Goal: Task Accomplishment & Management: Manage account settings

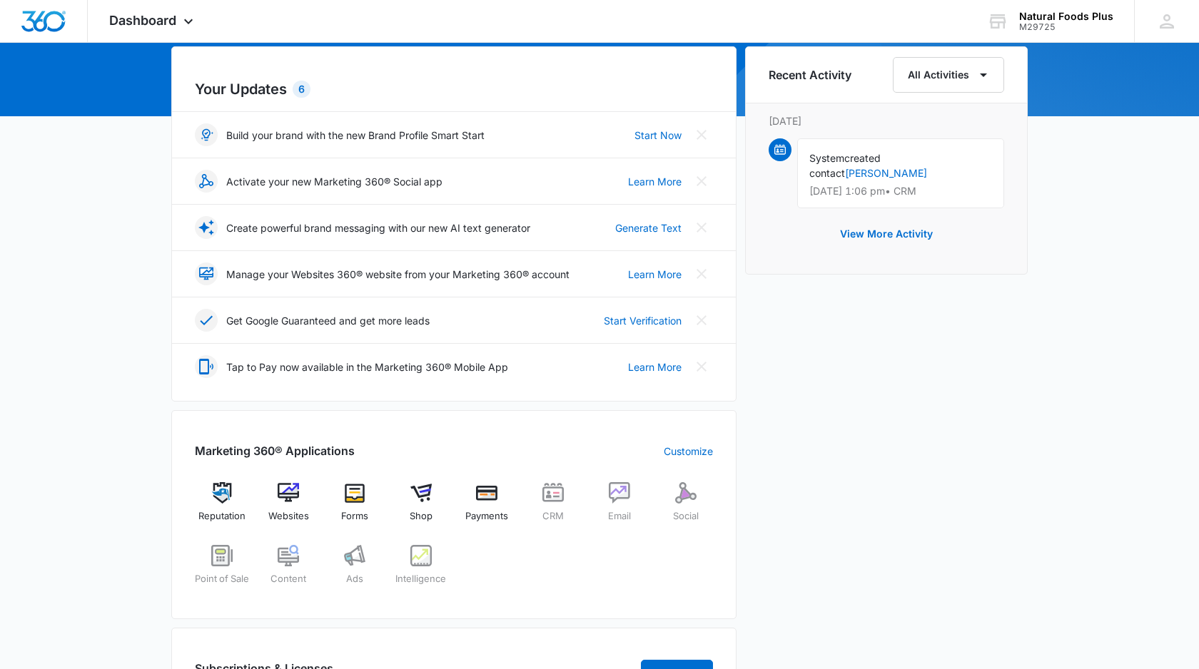
scroll to position [145, 0]
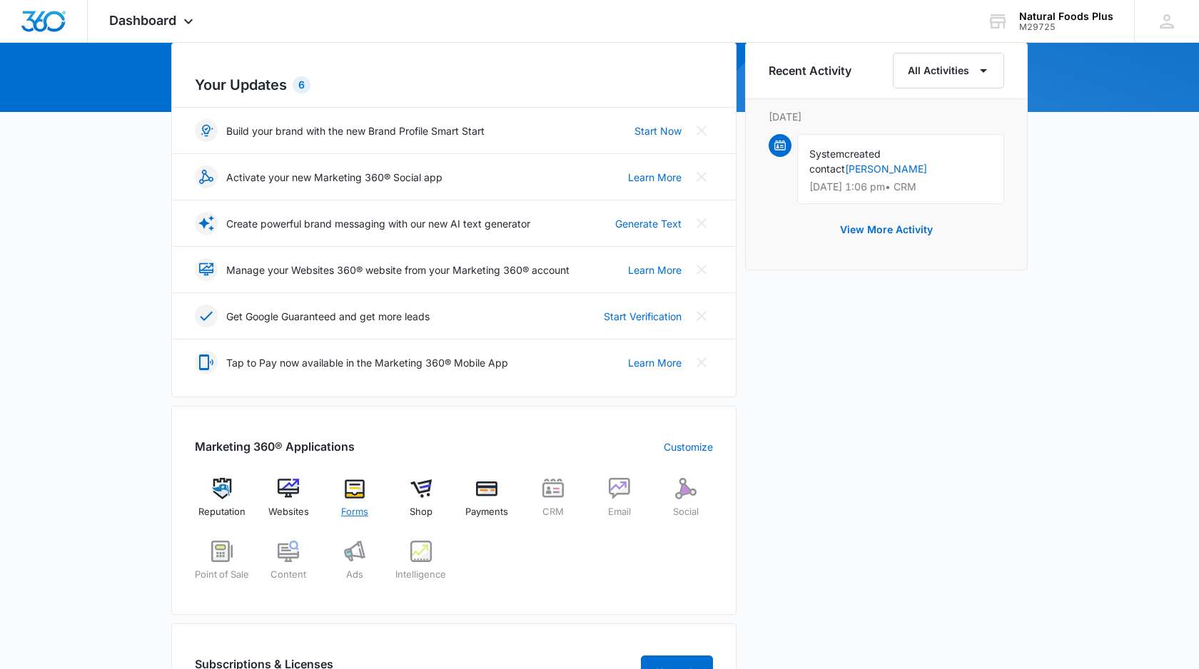
click at [355, 496] on img at bounding box center [354, 488] width 21 height 21
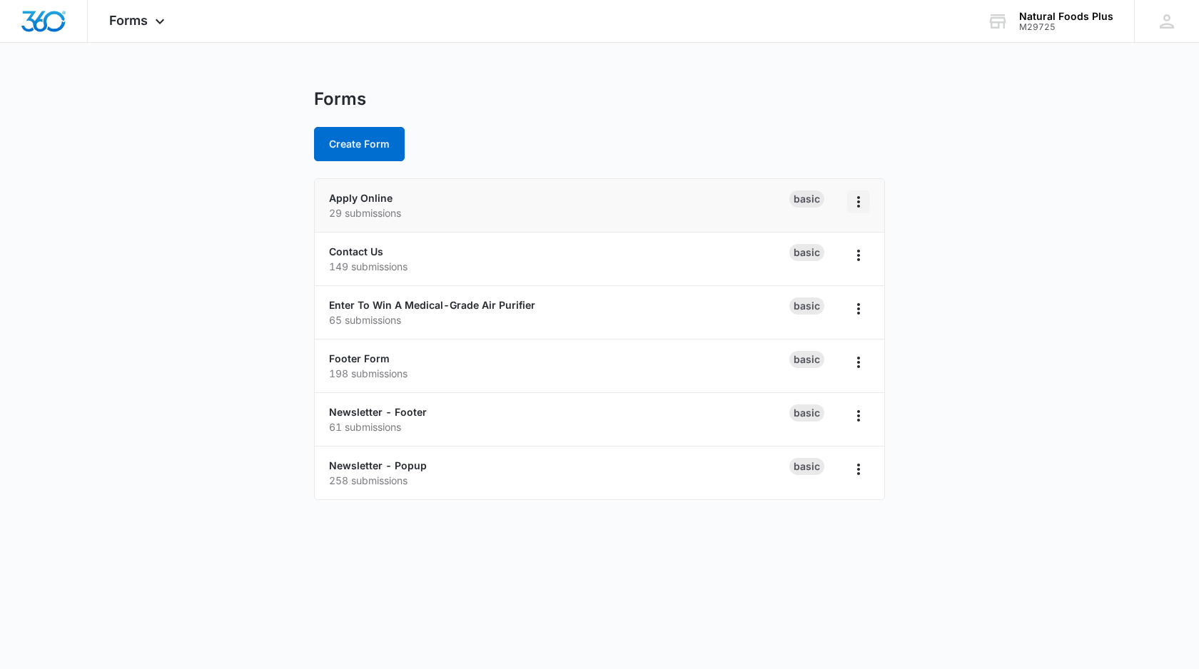
click at [859, 202] on icon "Overflow Menu" at bounding box center [858, 201] width 3 height 11
click at [604, 207] on p "29 submissions" at bounding box center [559, 213] width 460 height 15
click at [438, 213] on p "29 submissions" at bounding box center [559, 213] width 460 height 15
click at [358, 198] on link "Apply Online" at bounding box center [361, 198] width 64 height 12
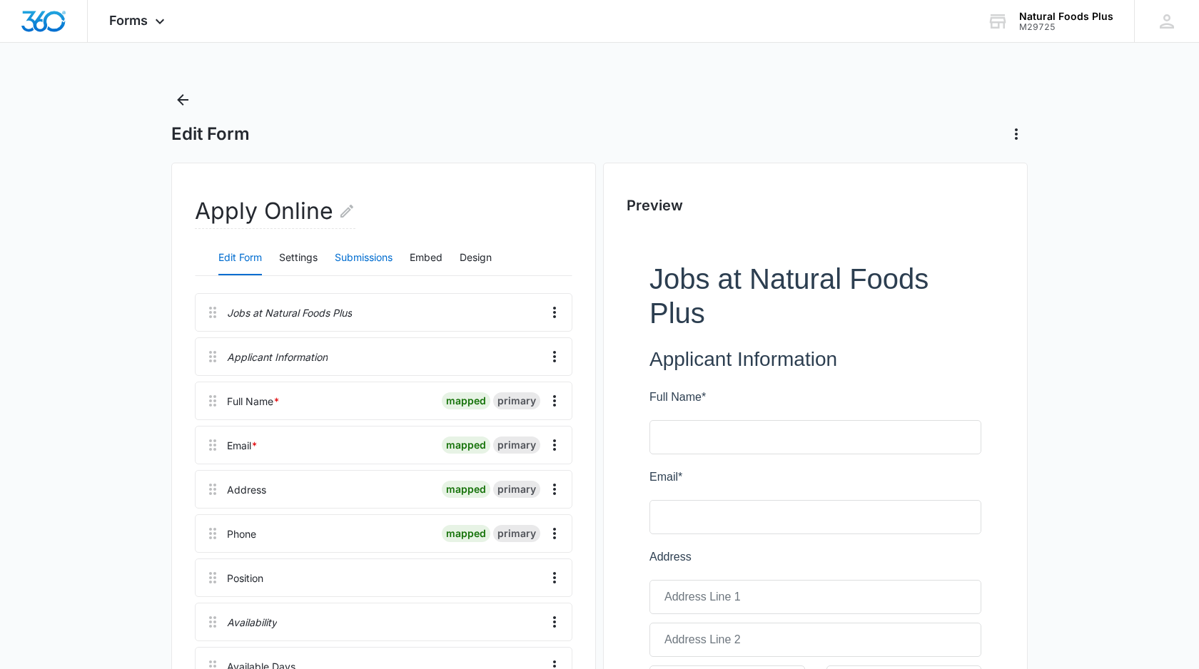
click at [368, 251] on button "Submissions" at bounding box center [364, 258] width 58 height 34
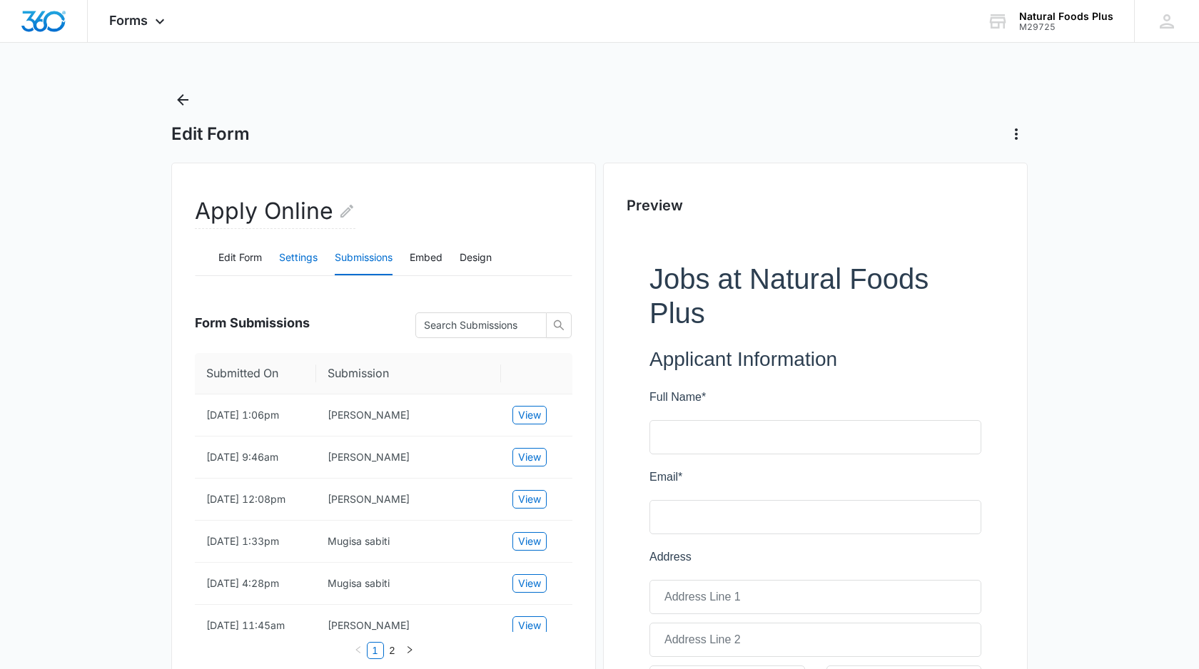
click at [291, 260] on button "Settings" at bounding box center [298, 258] width 39 height 34
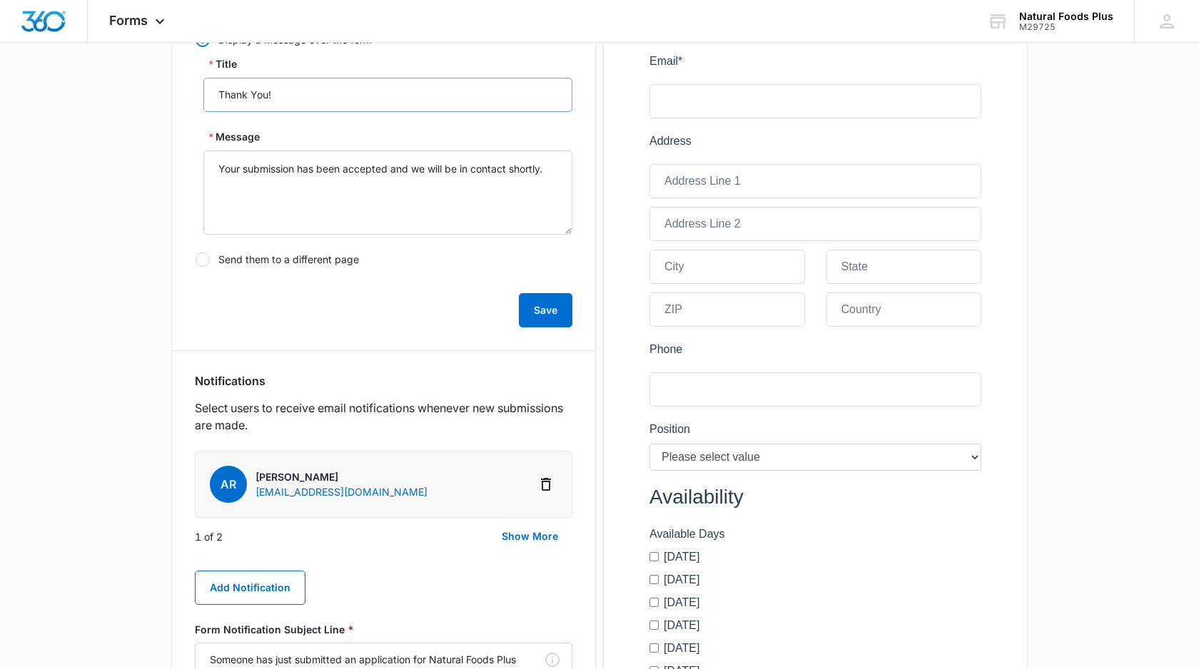
scroll to position [425, 0]
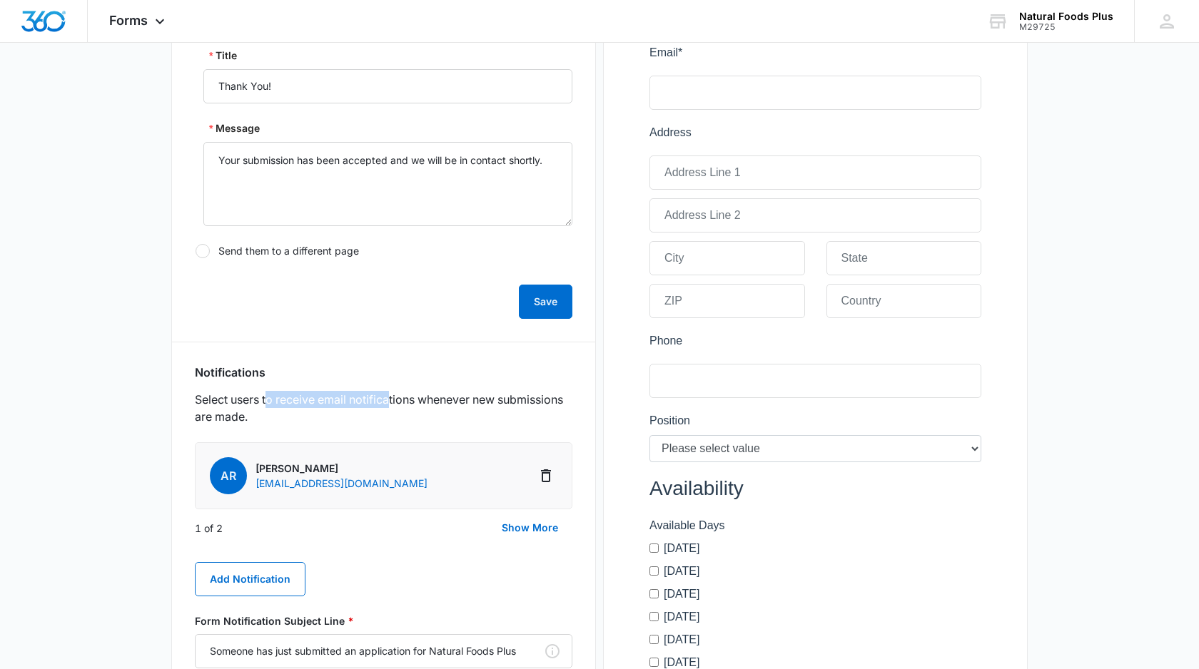
drag, startPoint x: 271, startPoint y: 399, endPoint x: 392, endPoint y: 399, distance: 121.3
click at [392, 399] on p "Select users to receive email notifications whenever new submissions are made." at bounding box center [384, 408] width 378 height 34
drag, startPoint x: 425, startPoint y: 399, endPoint x: 456, endPoint y: 399, distance: 30.7
click at [456, 399] on p "Select users to receive email notifications whenever new submissions are made." at bounding box center [384, 408] width 378 height 34
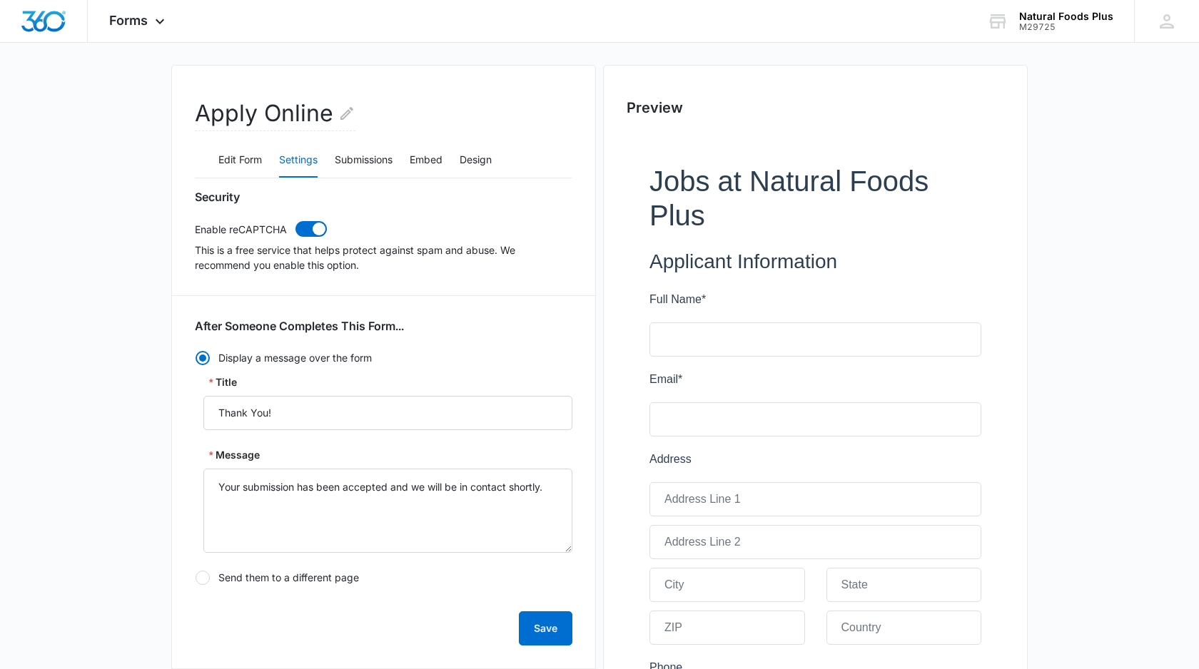
scroll to position [97, 0]
click at [365, 163] on button "Submissions" at bounding box center [364, 161] width 58 height 34
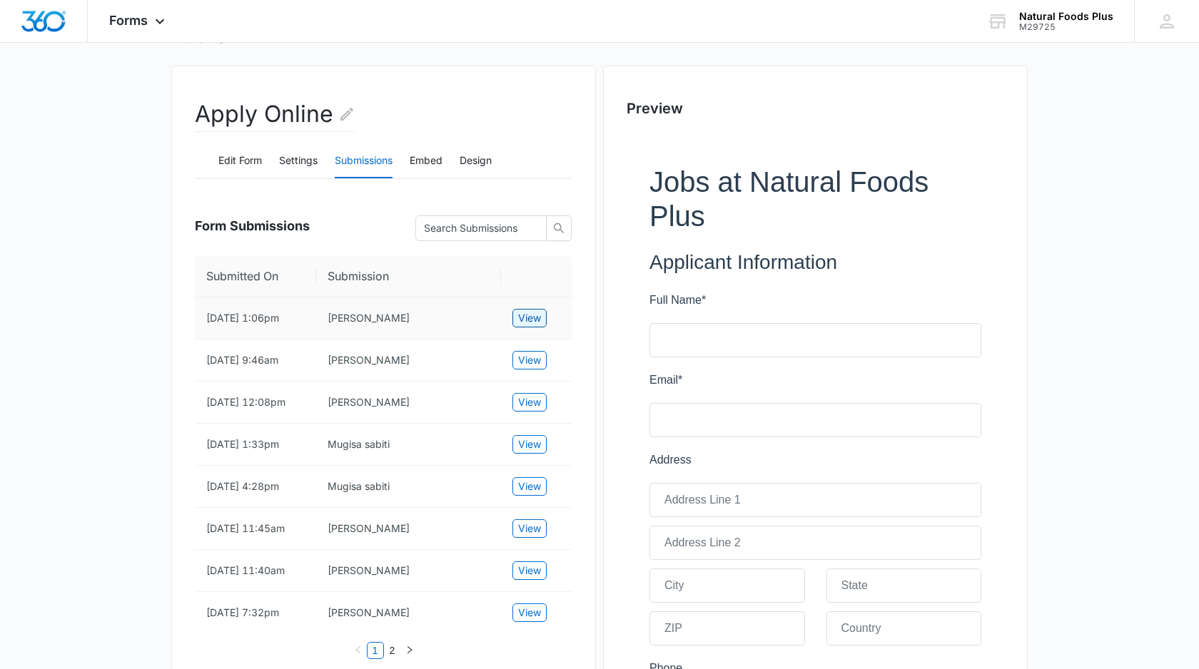
click at [529, 322] on span "View" at bounding box center [529, 318] width 23 height 16
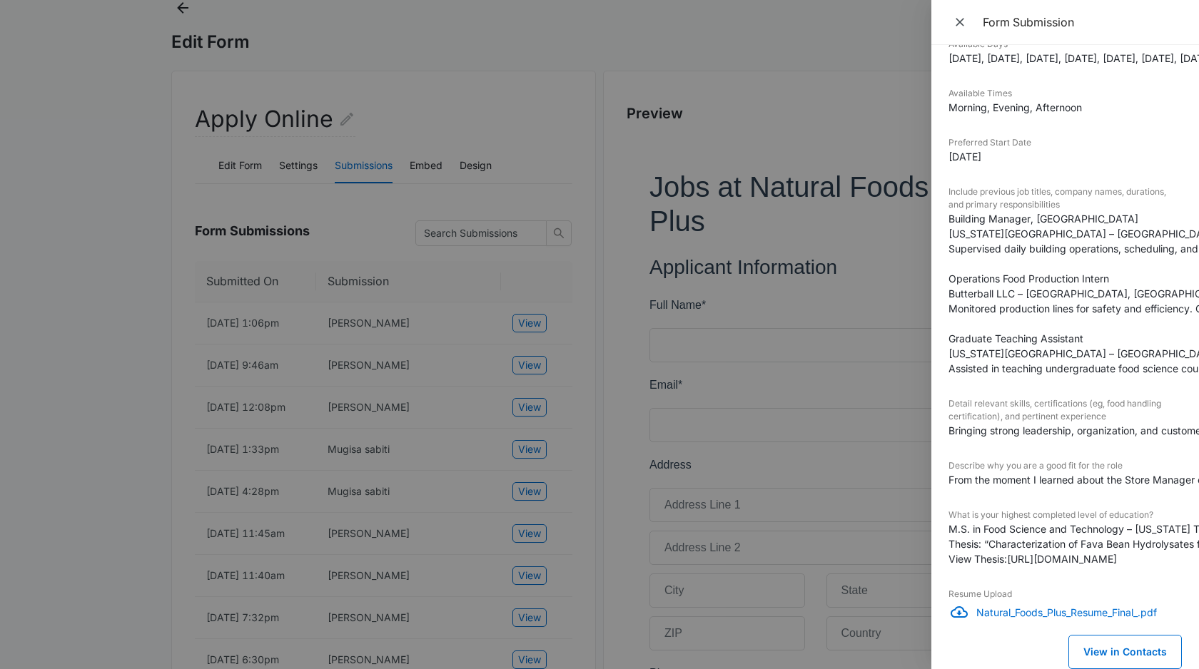
scroll to position [91, 0]
click at [962, 19] on icon "Close" at bounding box center [960, 22] width 9 height 9
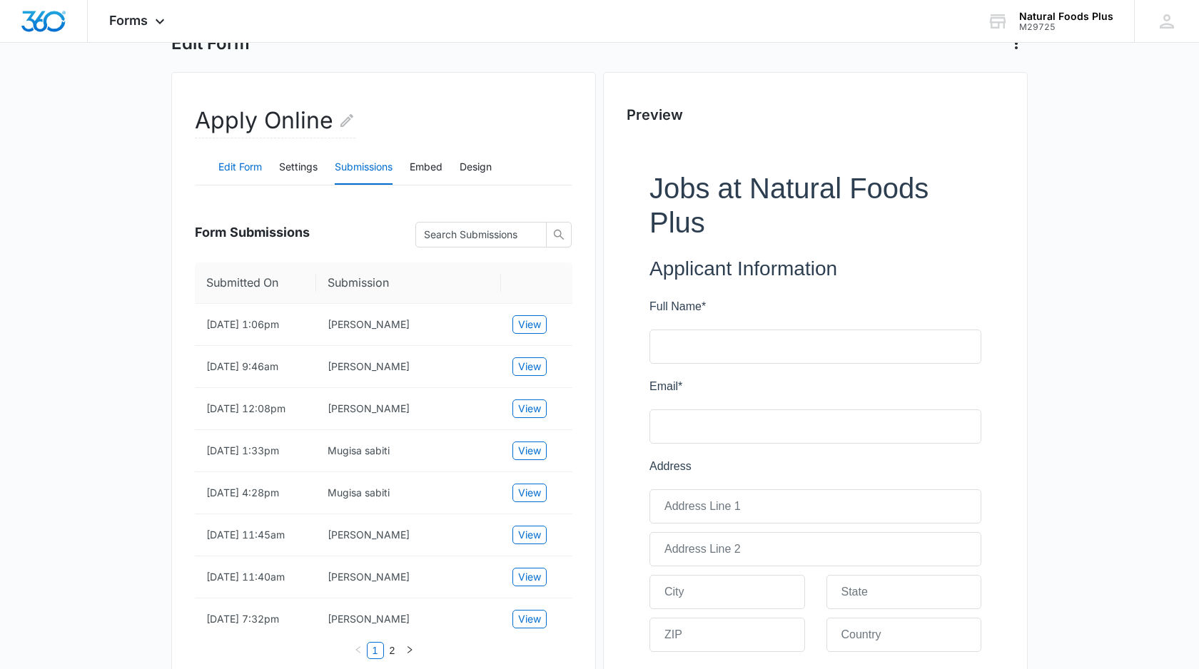
click at [237, 164] on button "Edit Form" at bounding box center [240, 168] width 44 height 34
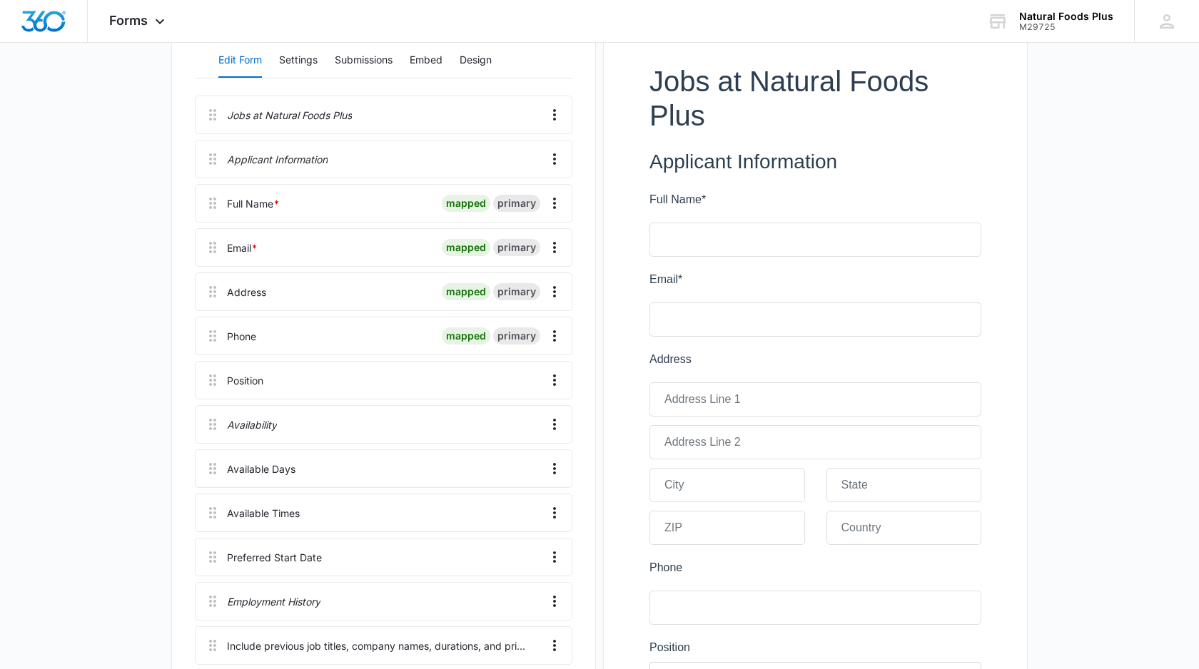
scroll to position [0, 0]
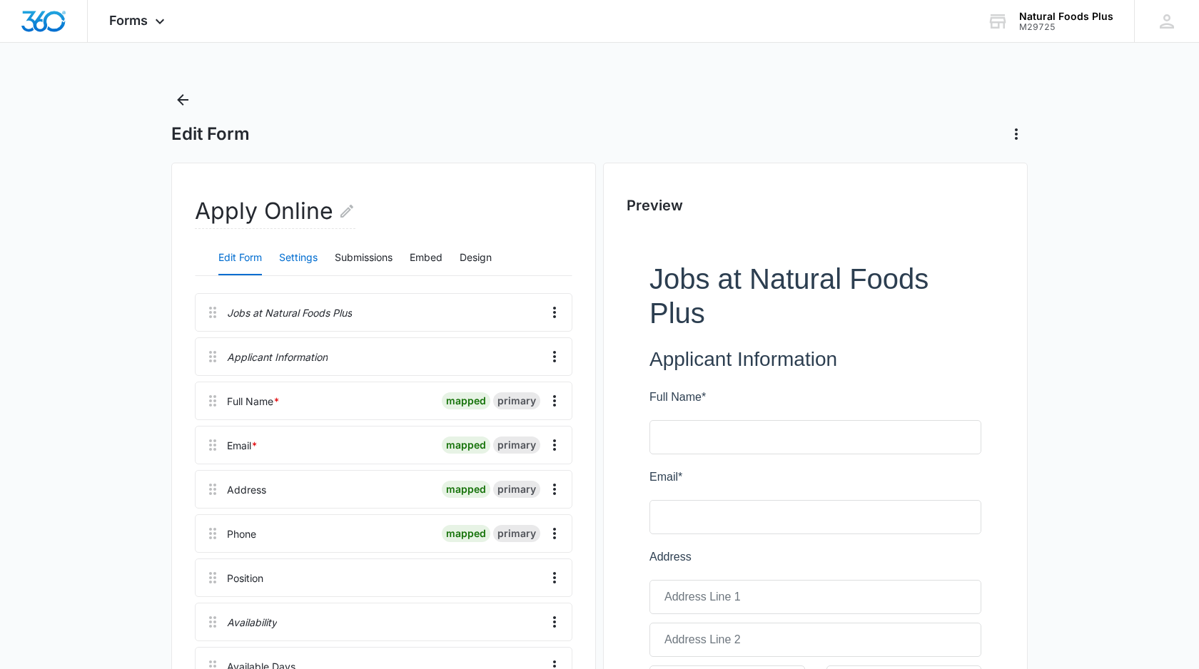
click at [300, 259] on button "Settings" at bounding box center [298, 258] width 39 height 34
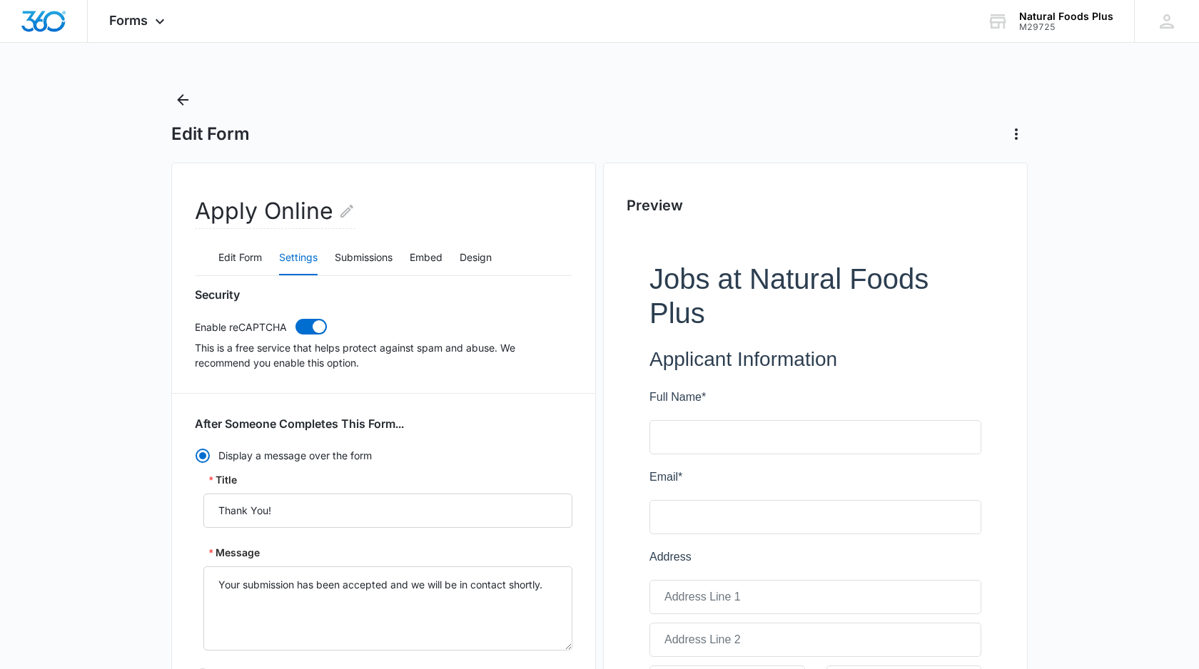
click at [277, 351] on p "This is a free service that helps protect against spam and abuse. We recommend …" at bounding box center [384, 355] width 378 height 30
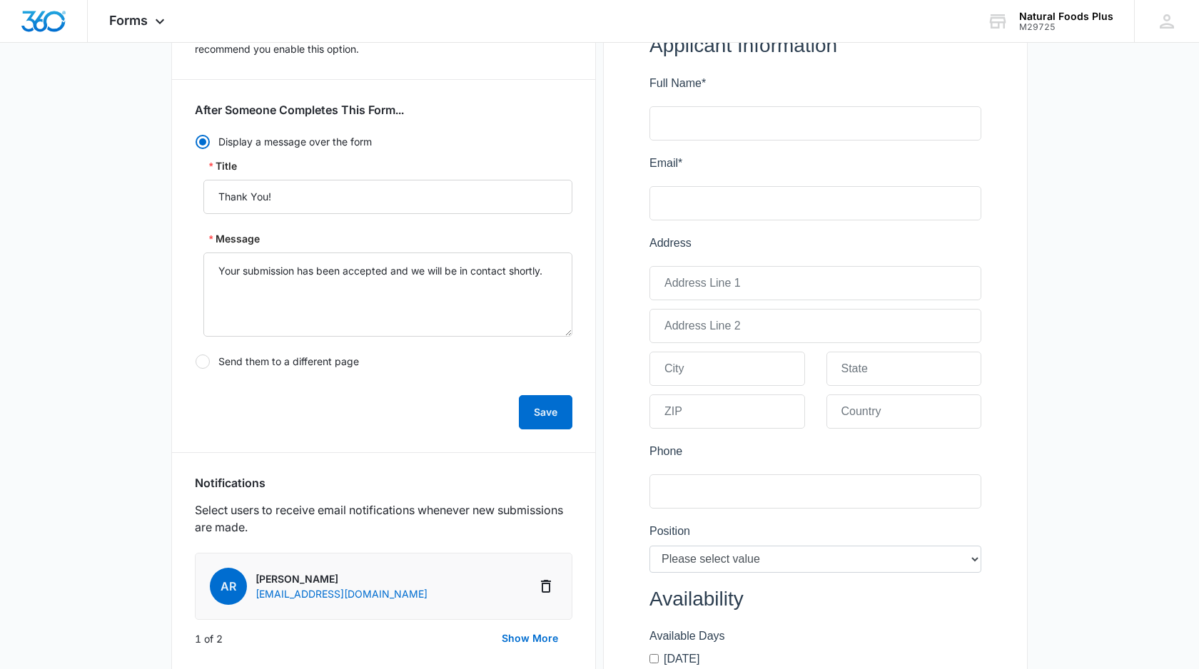
scroll to position [433, 0]
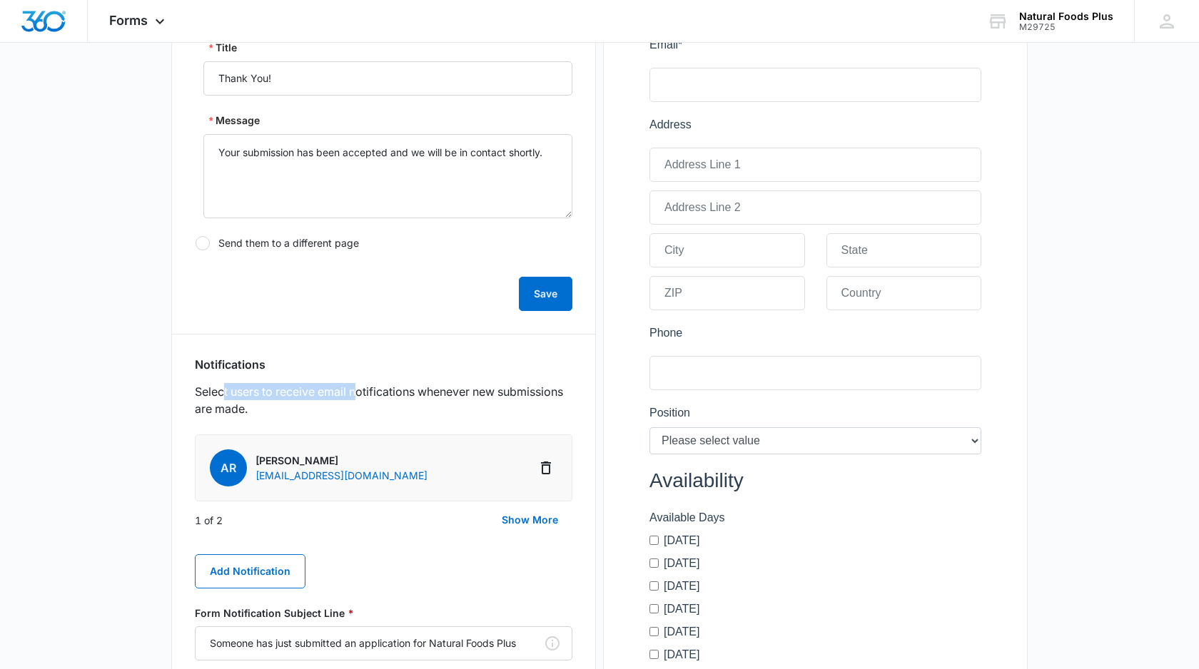
drag, startPoint x: 224, startPoint y: 396, endPoint x: 355, endPoint y: 396, distance: 131.3
click at [355, 396] on p "Select users to receive email notifications whenever new submissions are made." at bounding box center [384, 400] width 378 height 34
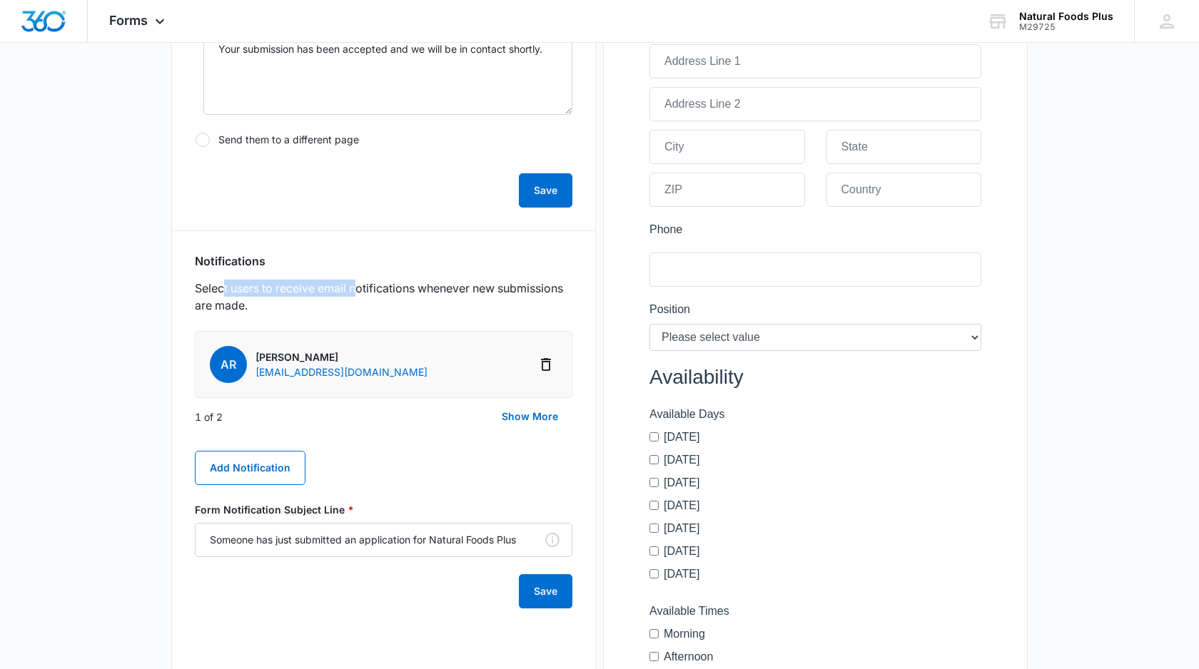
scroll to position [540, 0]
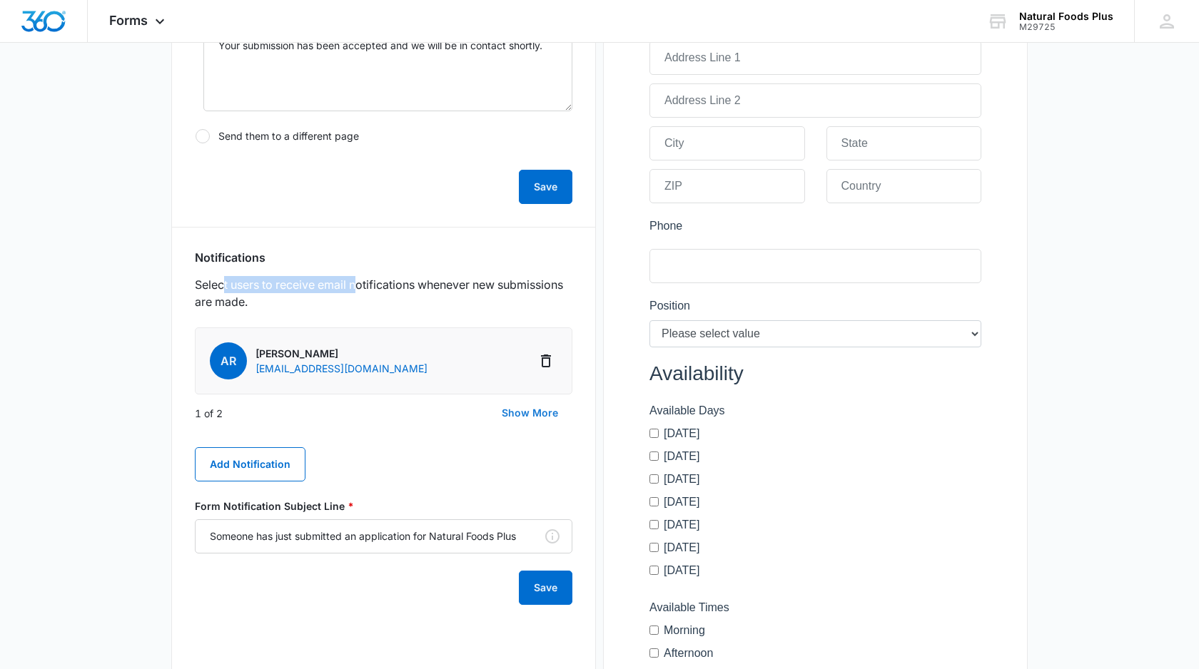
click at [544, 405] on button "Show More" at bounding box center [529, 413] width 85 height 34
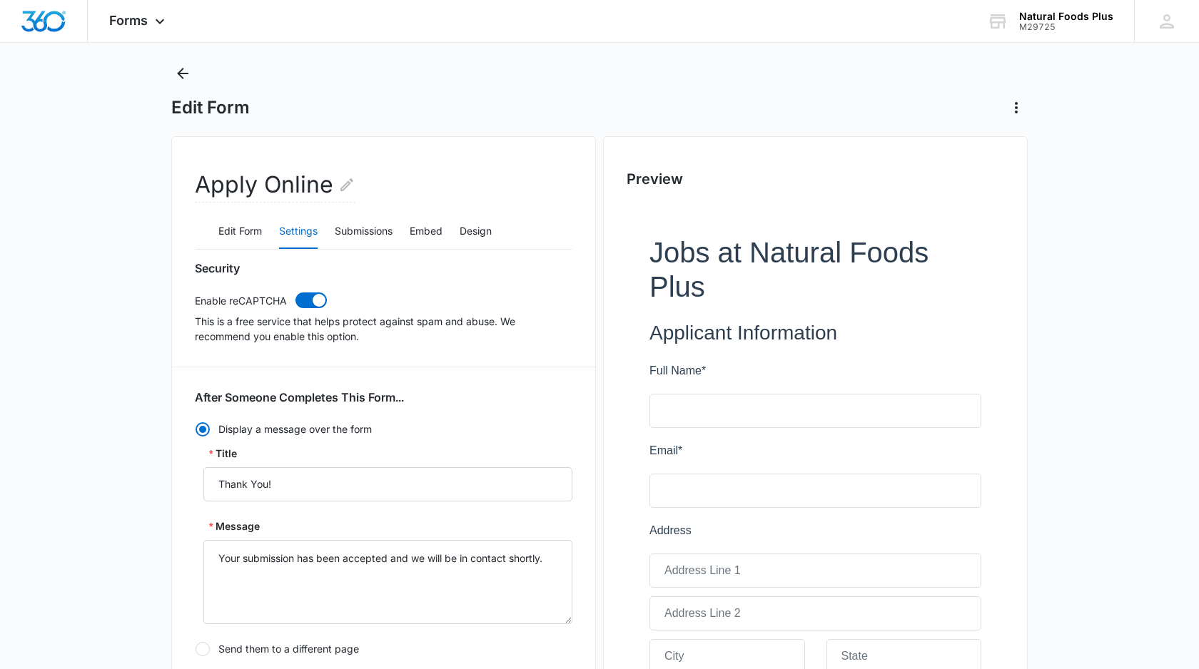
scroll to position [0, 0]
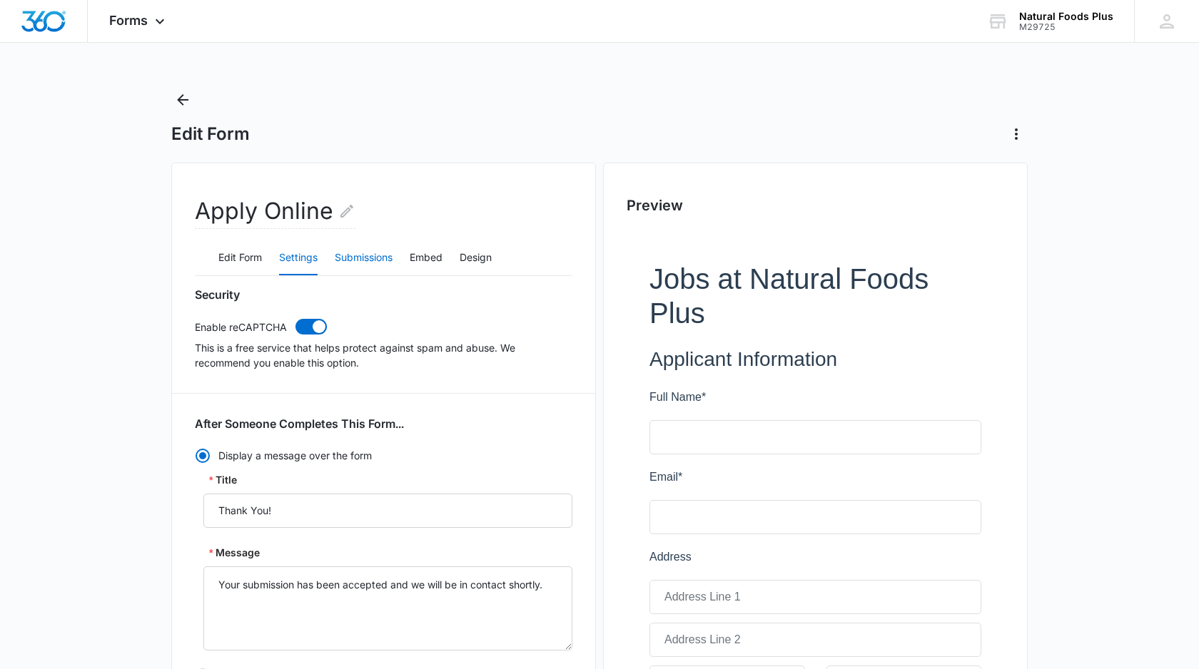
click at [369, 258] on button "Submissions" at bounding box center [364, 258] width 58 height 34
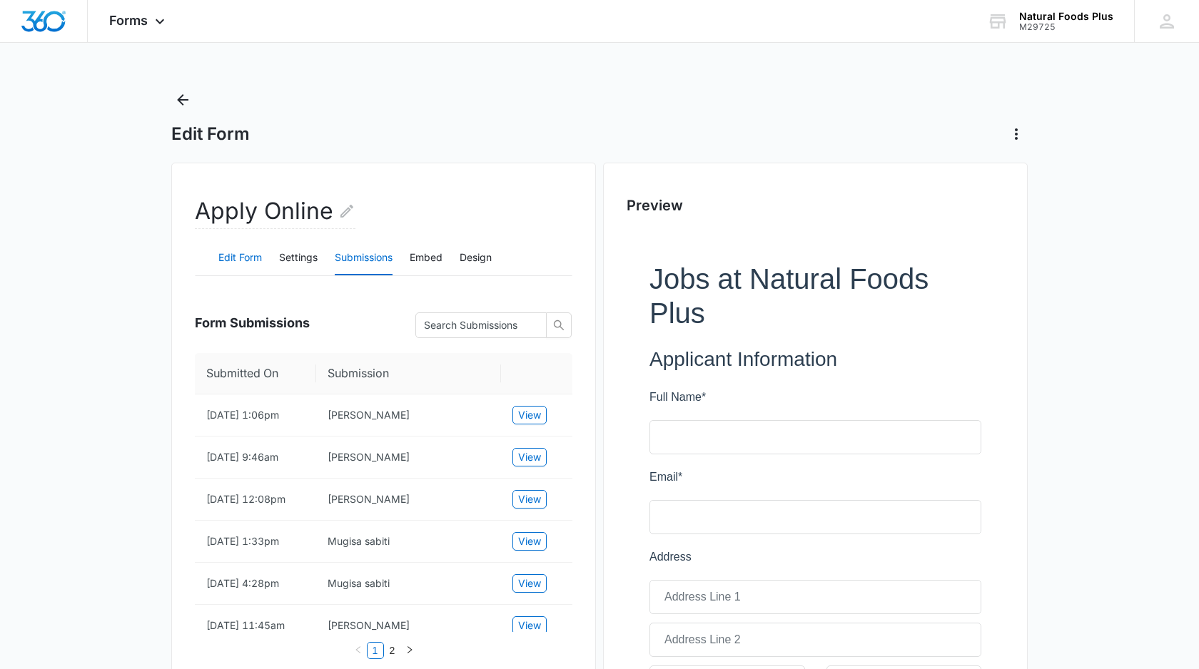
click at [242, 257] on button "Edit Form" at bounding box center [240, 258] width 44 height 34
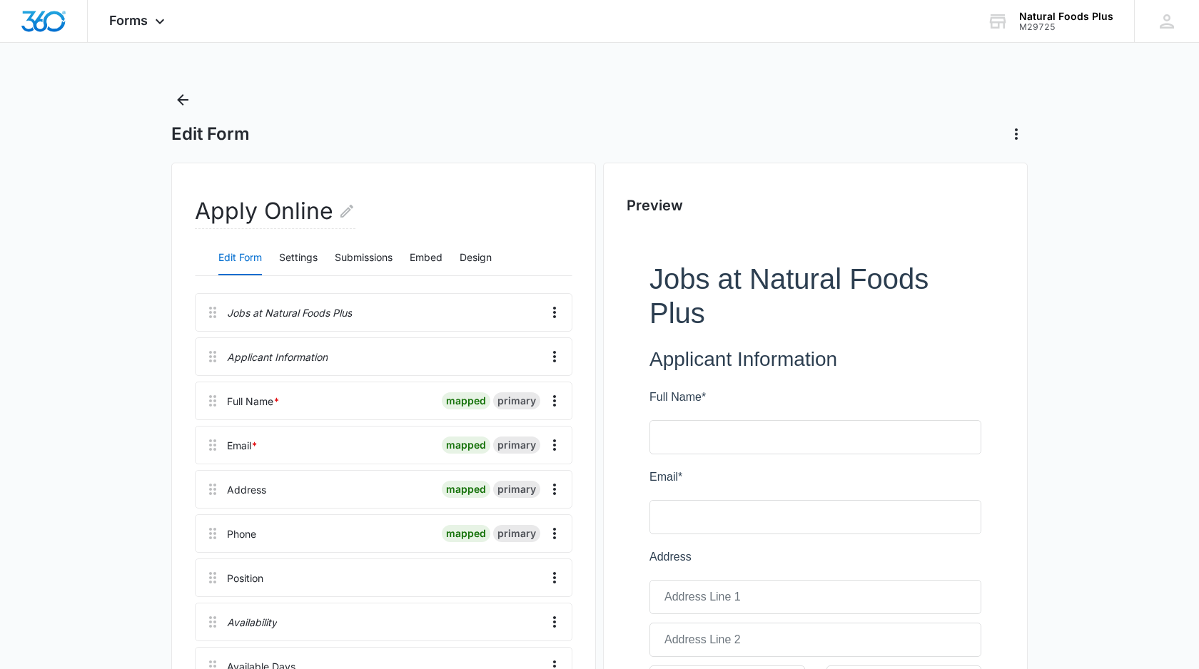
click at [393, 315] on div at bounding box center [448, 312] width 180 height 37
click at [305, 256] on button "Settings" at bounding box center [298, 258] width 39 height 34
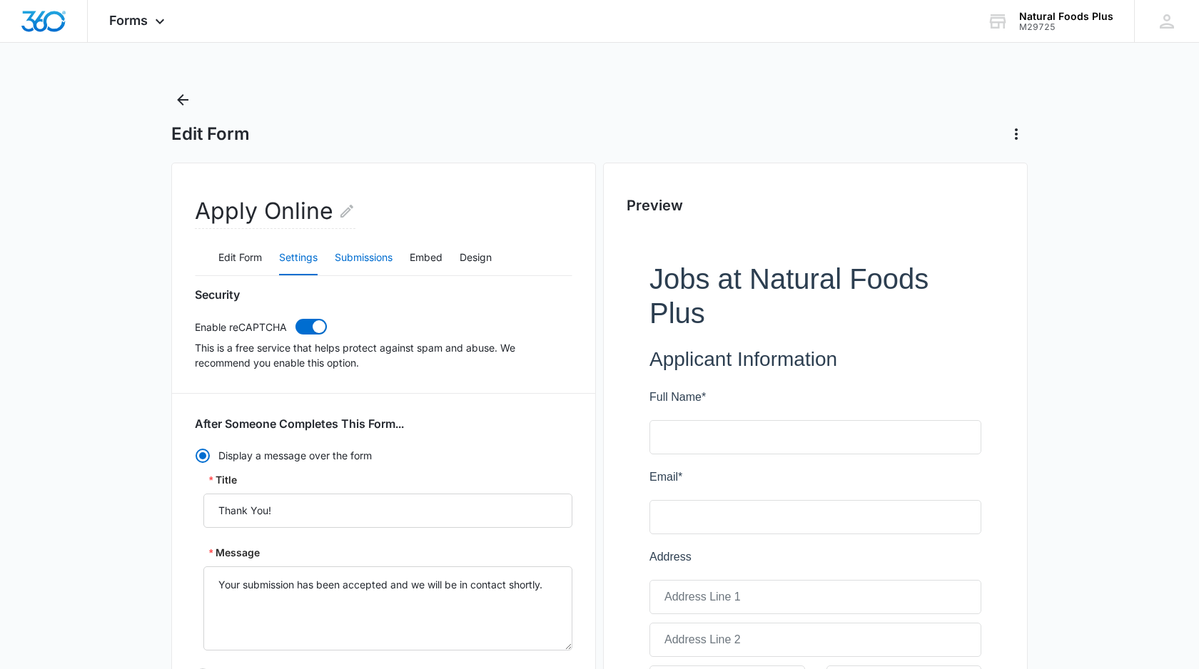
click at [372, 251] on button "Submissions" at bounding box center [364, 258] width 58 height 34
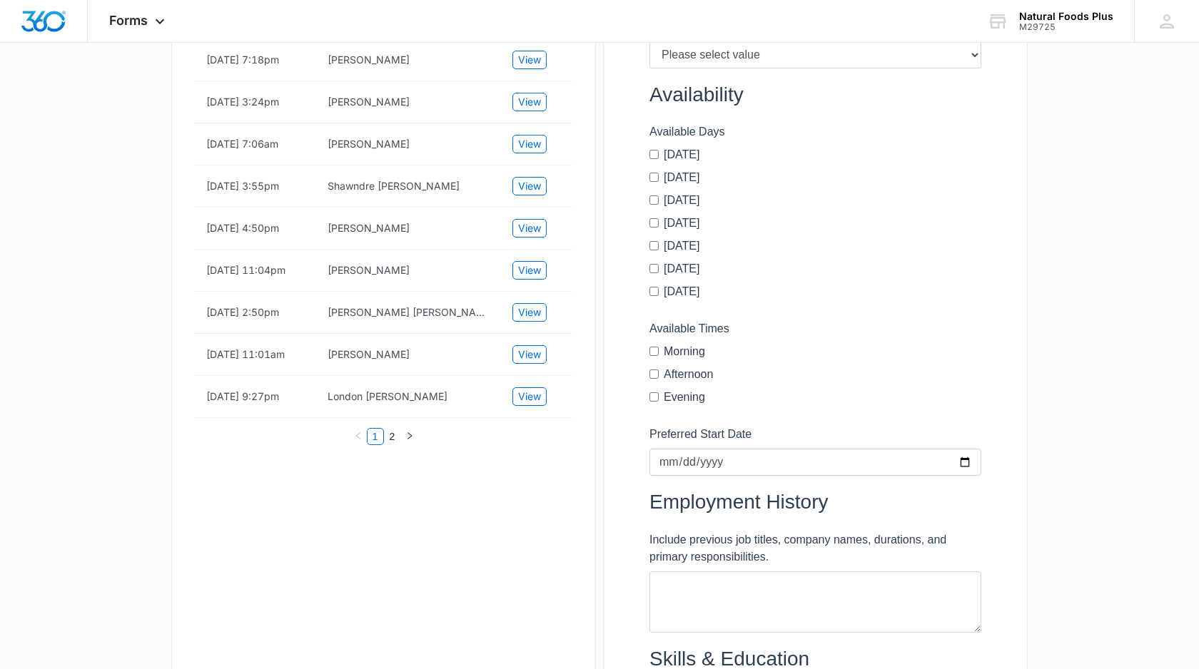
scroll to position [843, 0]
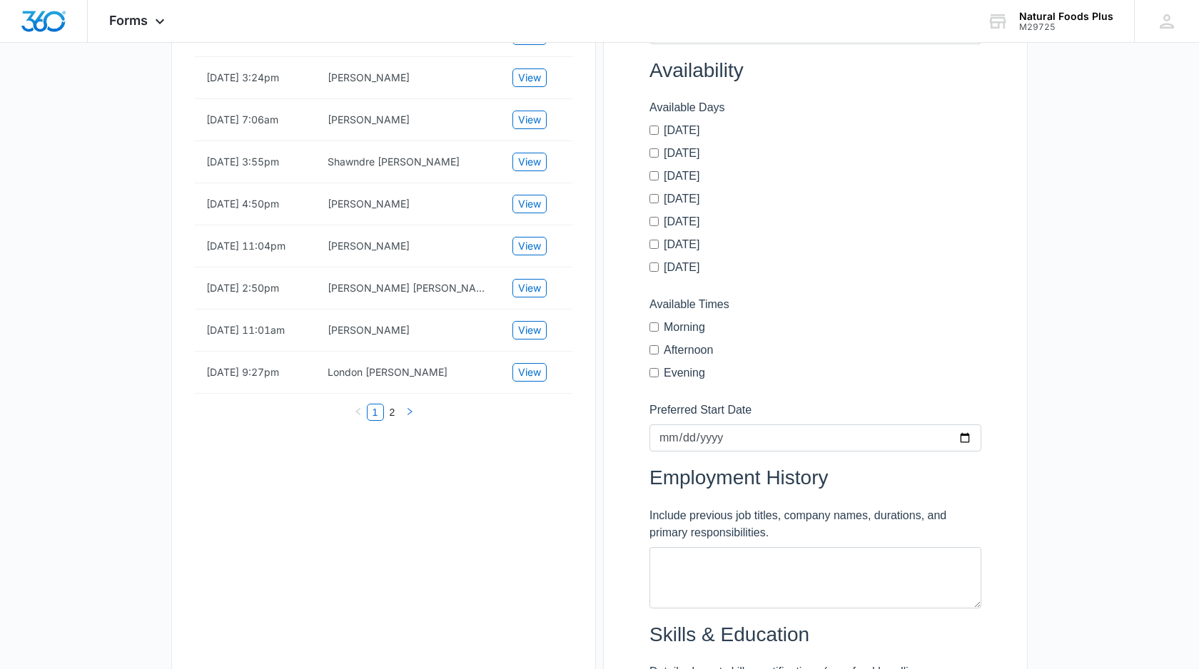
click at [410, 416] on icon "right" at bounding box center [409, 412] width 9 height 9
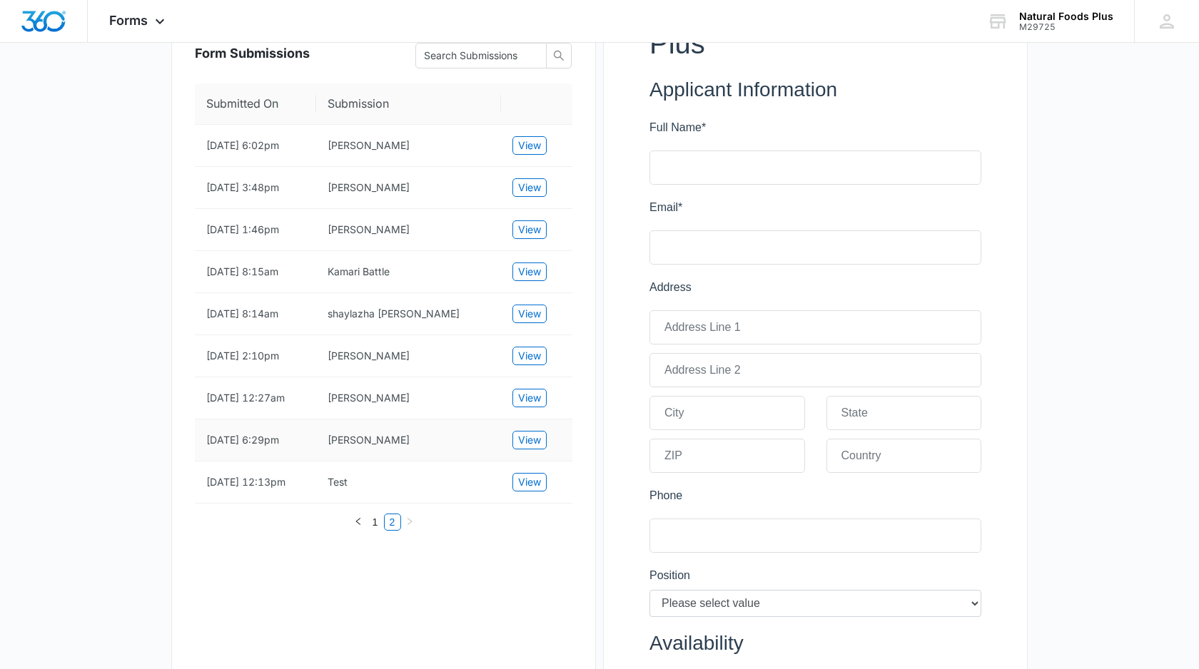
scroll to position [271, 0]
click at [532, 229] on span "View" at bounding box center [529, 229] width 23 height 16
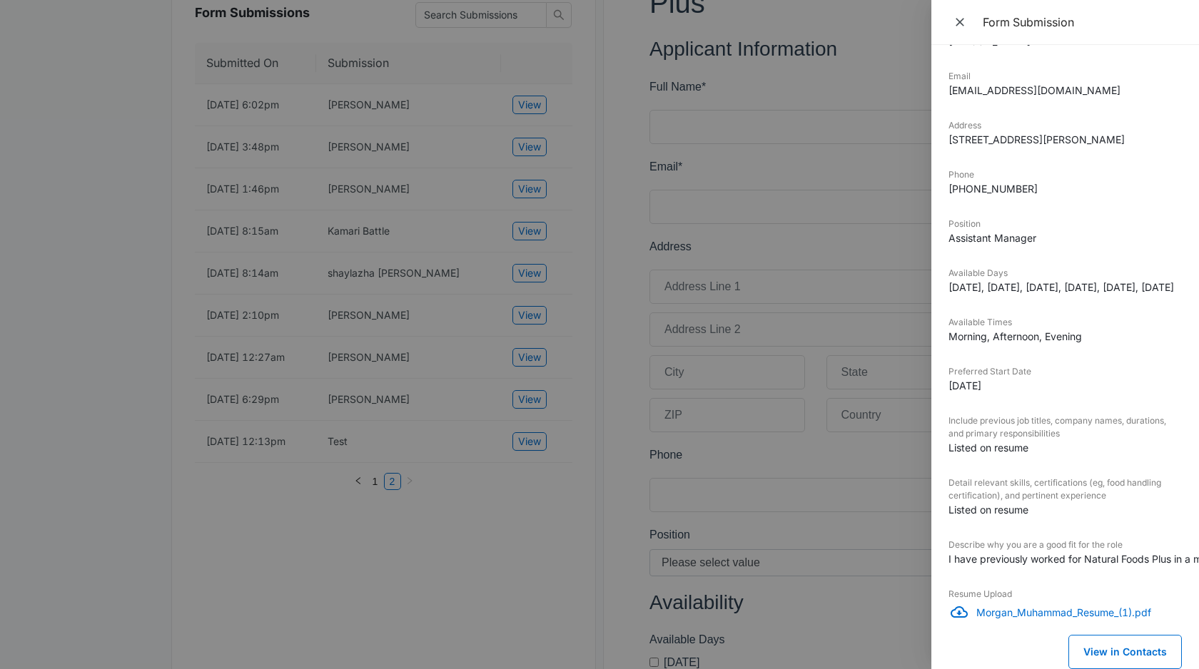
scroll to position [322, 0]
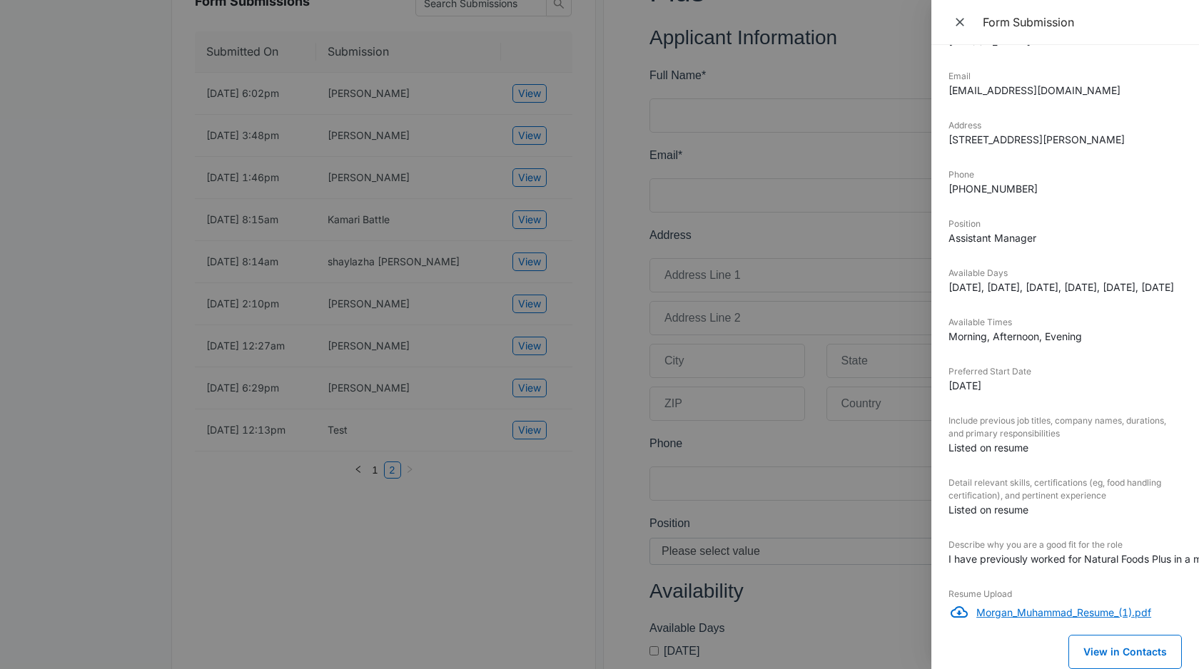
click at [1086, 613] on p "Morgan_Muhammad_Resume_(1).pdf" at bounding box center [1079, 612] width 206 height 15
click at [540, 573] on div at bounding box center [599, 334] width 1199 height 669
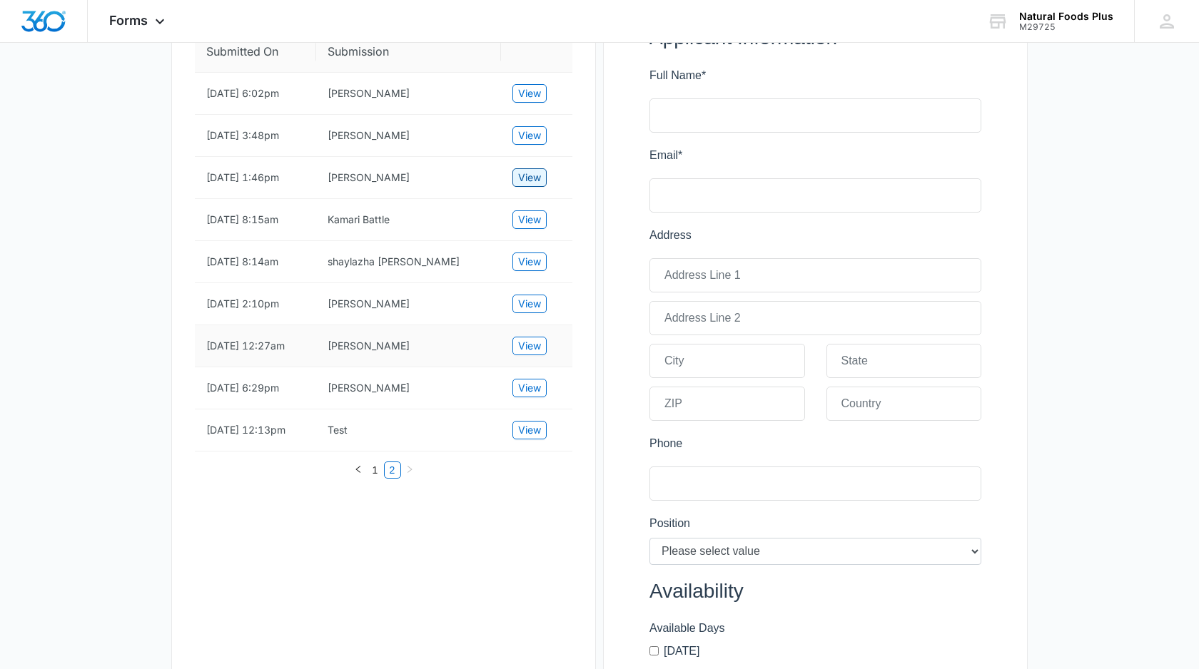
scroll to position [0, 0]
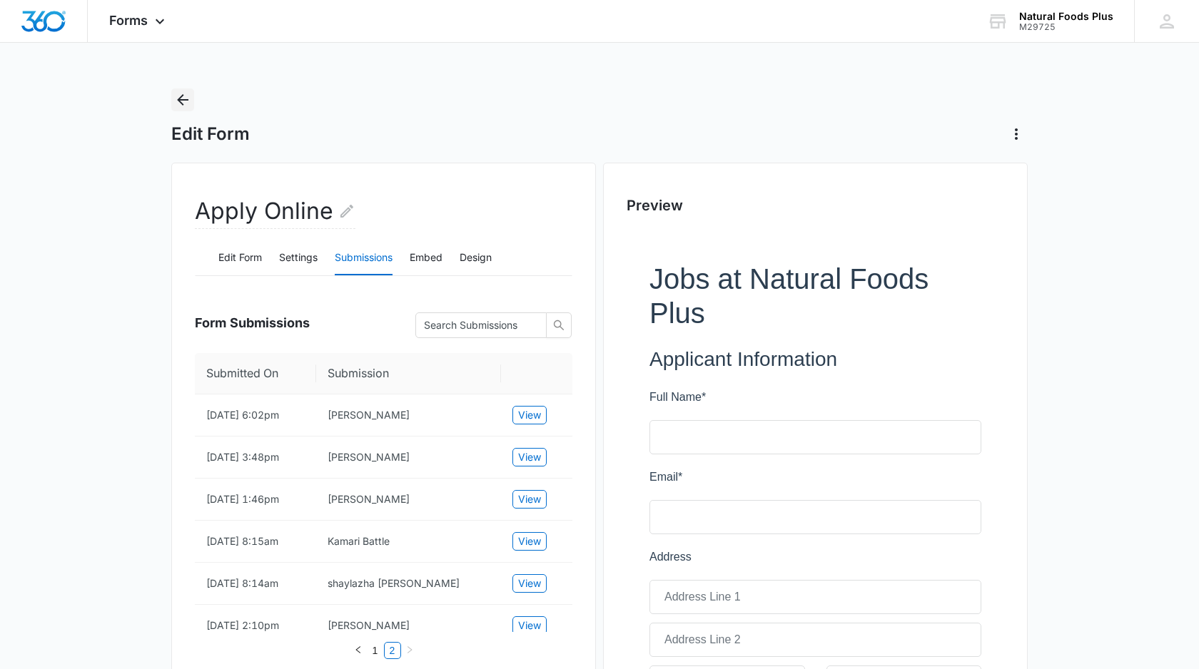
click at [181, 101] on icon "Back" at bounding box center [182, 99] width 11 height 11
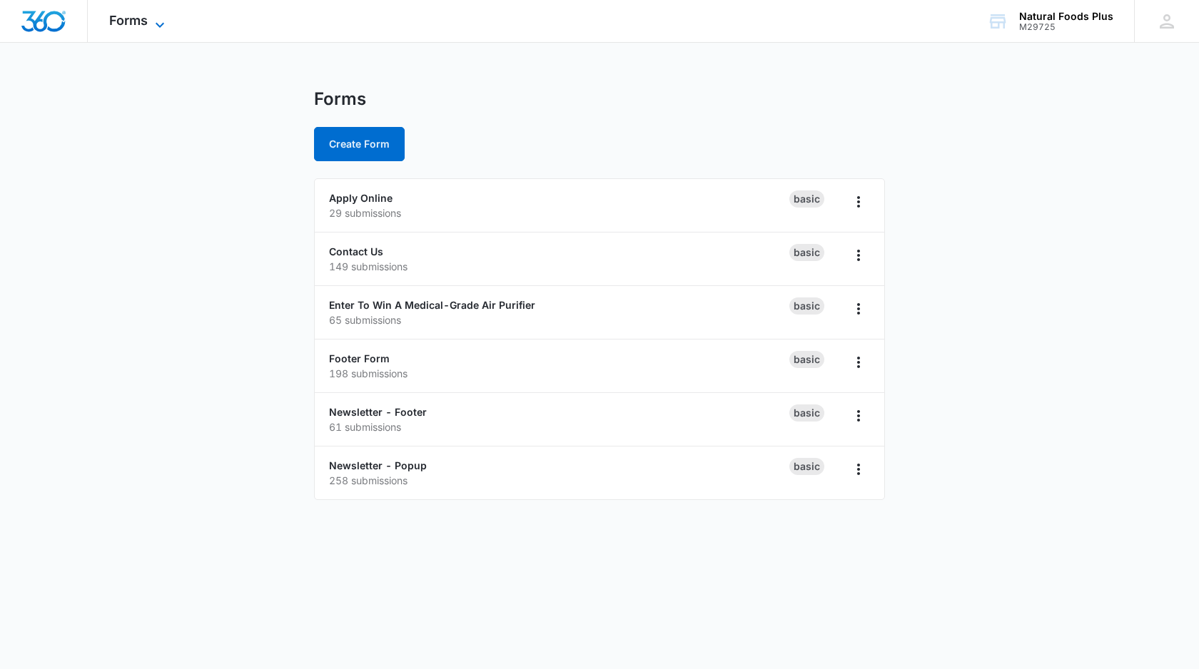
click at [126, 26] on span "Forms" at bounding box center [128, 20] width 39 height 15
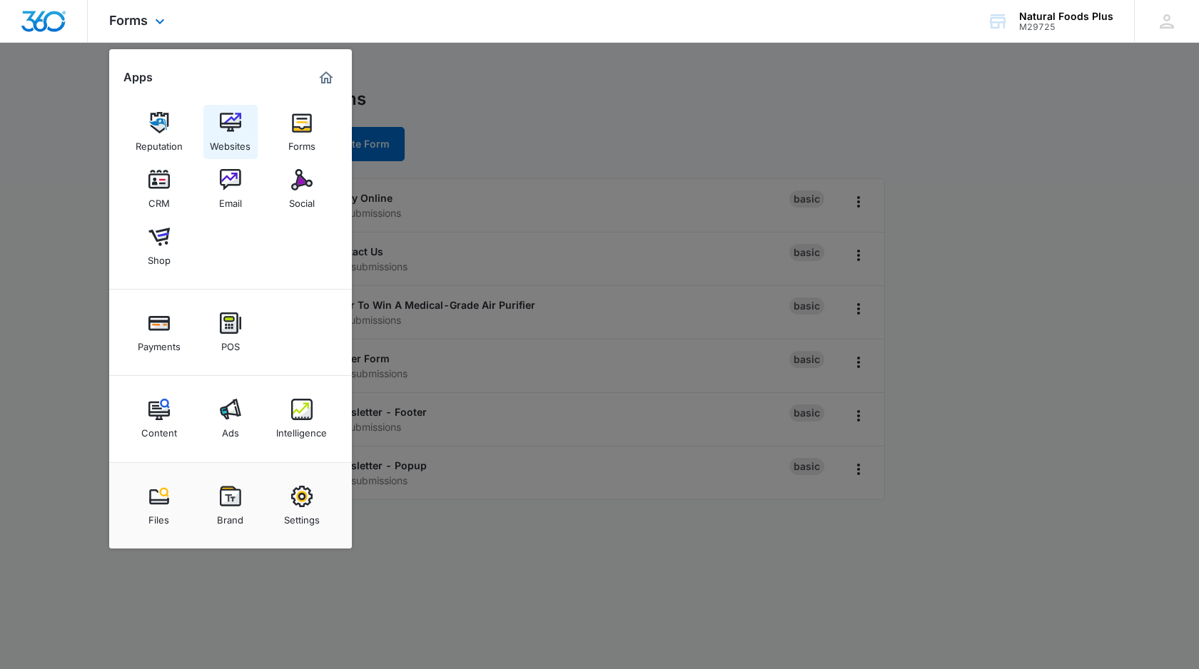
click at [221, 116] on img at bounding box center [230, 122] width 21 height 21
